Goal: Task Accomplishment & Management: Use online tool/utility

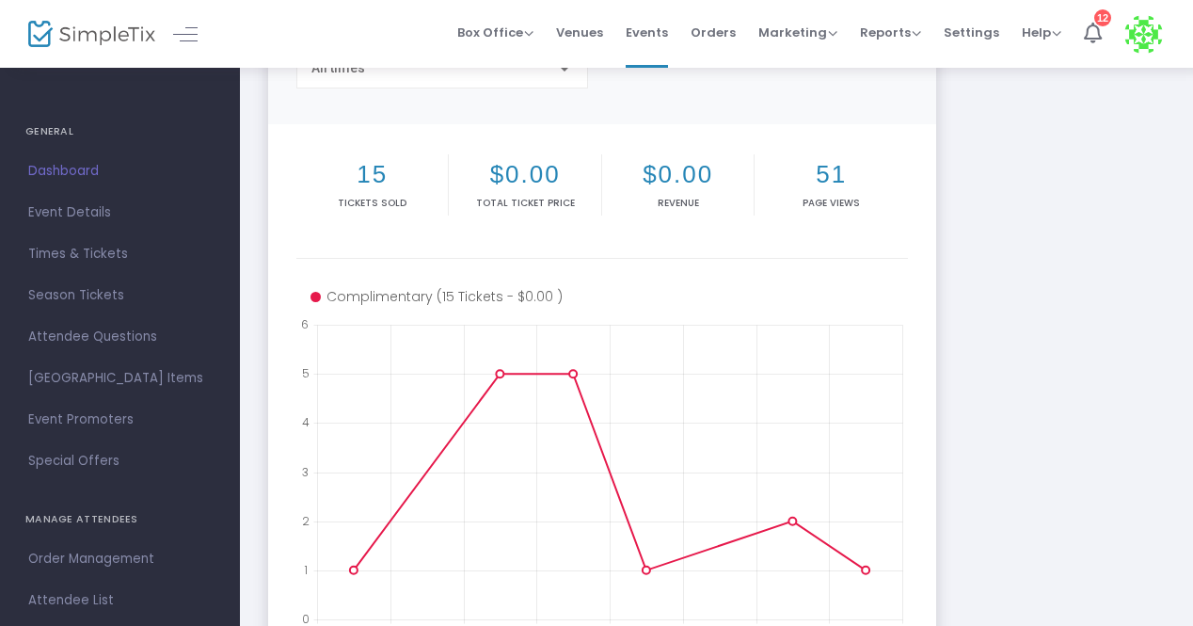
scroll to position [188, 0]
click at [67, 254] on span "Times & Tickets" at bounding box center [119, 254] width 183 height 24
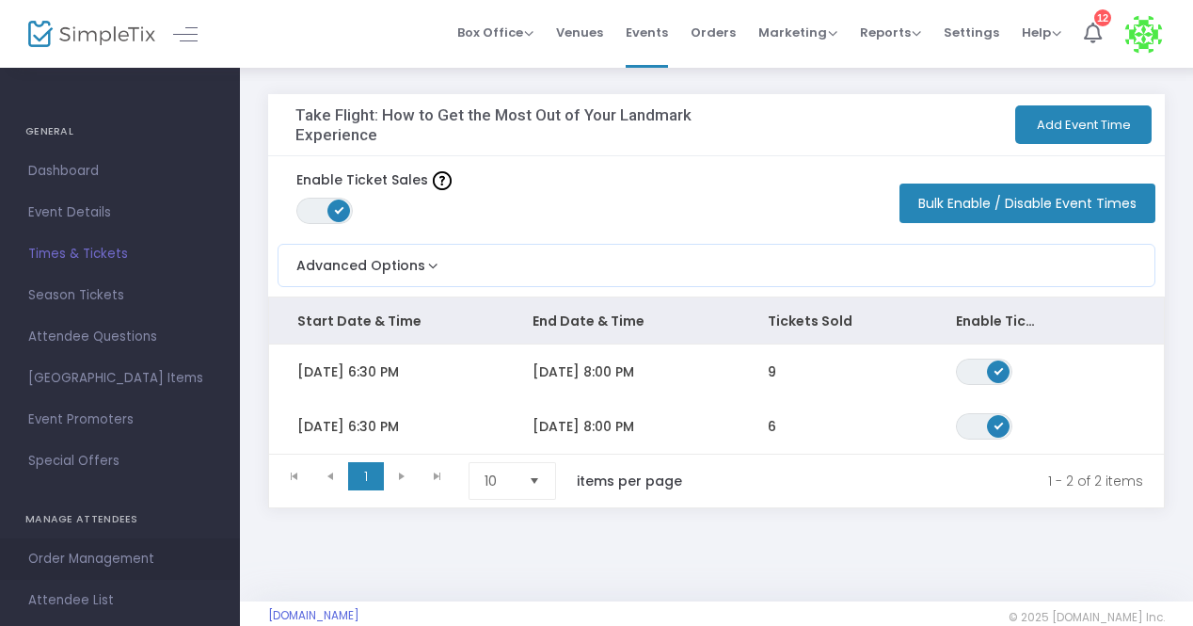
click at [94, 555] on span "Order Management" at bounding box center [119, 559] width 183 height 24
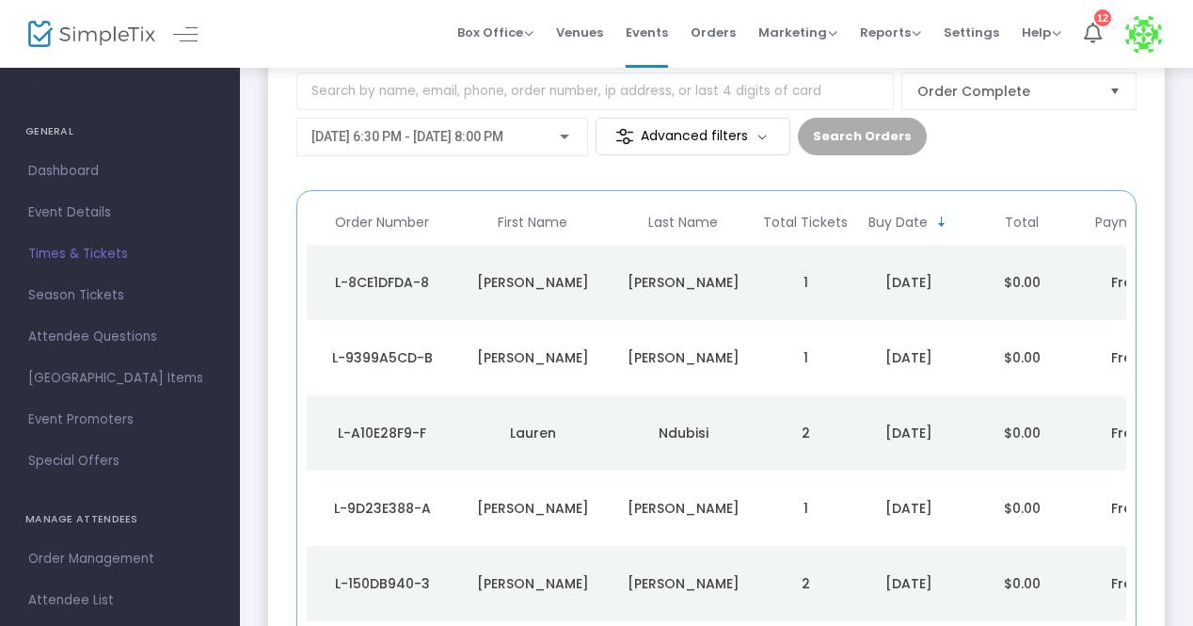
scroll to position [118, 0]
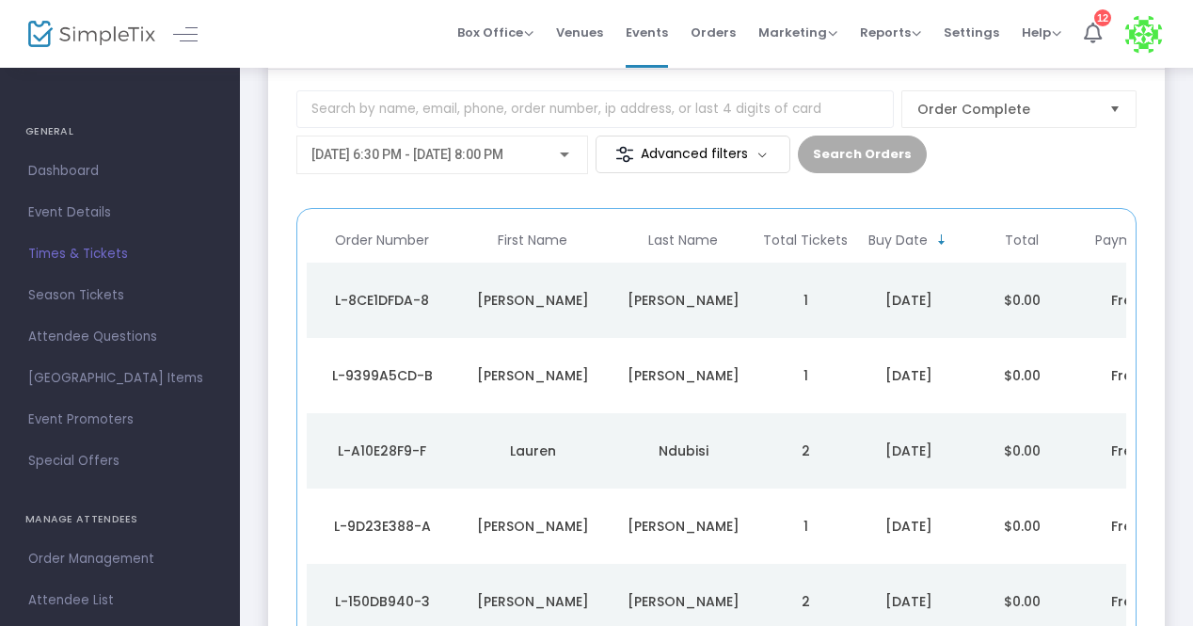
click at [503, 161] on span "[DATE] 6:30 PM - [DATE] 8:00 PM" at bounding box center [407, 154] width 192 height 15
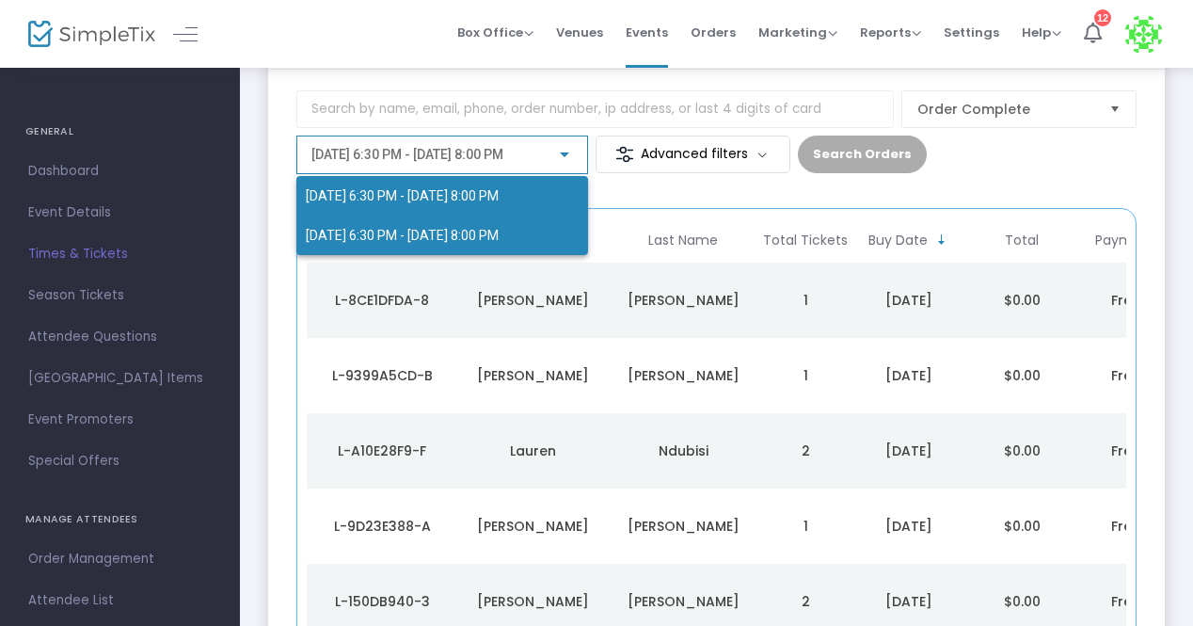
click at [497, 229] on span "[DATE] 6:30 PM - [DATE] 8:00 PM" at bounding box center [402, 235] width 193 height 15
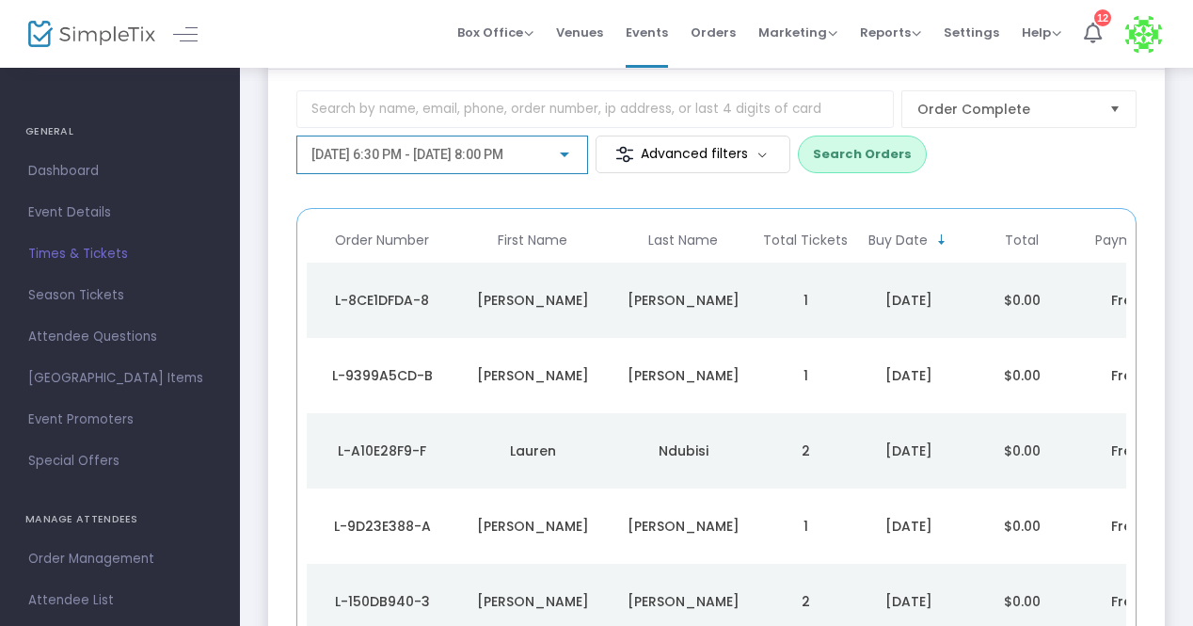
click at [831, 150] on button "Search Orders" at bounding box center [862, 154] width 129 height 38
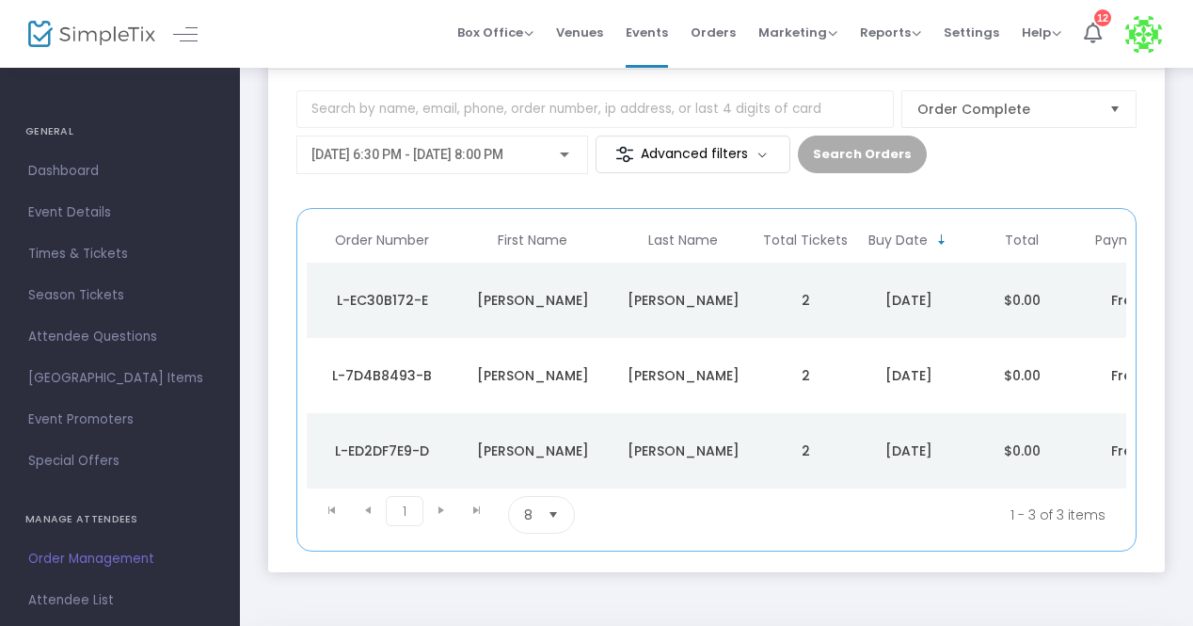
click at [40, 34] on img at bounding box center [91, 34] width 127 height 27
